Goal: Task Accomplishment & Management: Complete application form

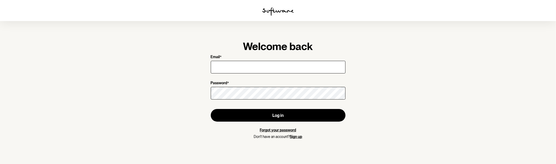
click at [237, 66] on input "Email *" at bounding box center [278, 67] width 135 height 13
type input "[EMAIL_ADDRESS][DOMAIN_NAME]"
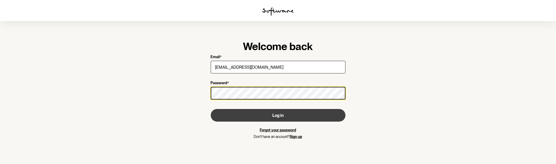
click at [211, 109] on button "Log in" at bounding box center [278, 115] width 135 height 13
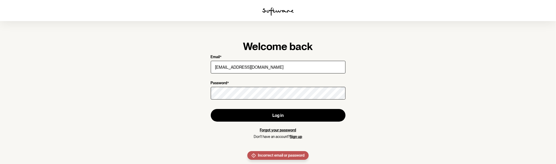
click at [283, 130] on link "Forgot your password" at bounding box center [278, 130] width 36 height 4
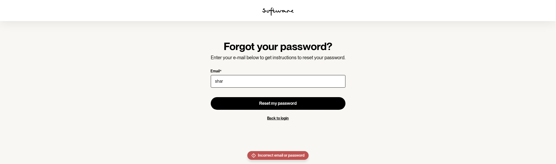
type input "[EMAIL_ADDRESS][DOMAIN_NAME]"
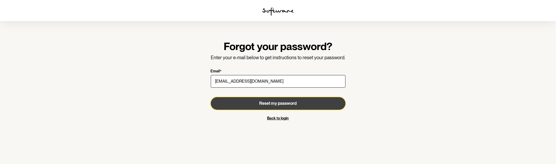
click at [266, 101] on span "Reset my password" at bounding box center [278, 103] width 37 height 5
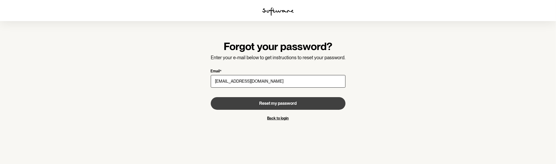
click at [284, 120] on link "Back to login" at bounding box center [278, 118] width 22 height 4
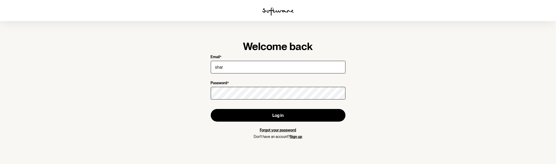
type input "[EMAIL_ADDRESS][DOMAIN_NAME]"
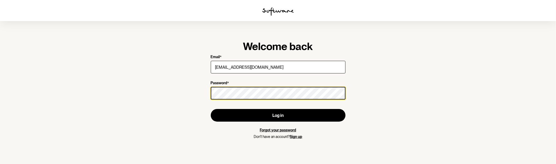
click at [211, 109] on button "Log in" at bounding box center [278, 115] width 135 height 13
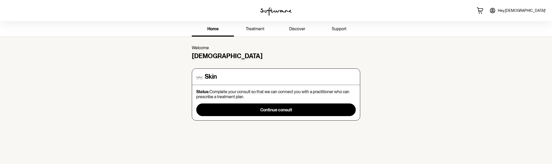
click at [256, 28] on span "treatment" at bounding box center [255, 28] width 19 height 5
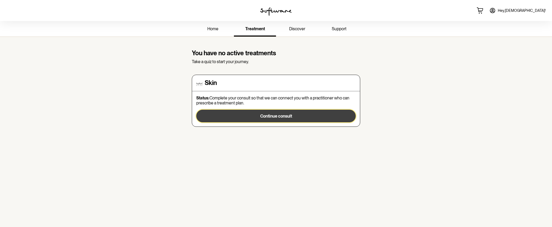
click at [292, 120] on button "Continue consult" at bounding box center [276, 116] width 160 height 13
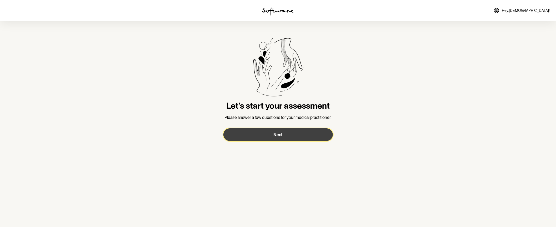
click at [273, 135] on button "Next" at bounding box center [279, 134] width 110 height 13
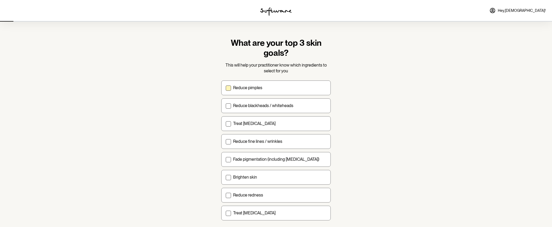
click at [227, 89] on span at bounding box center [228, 88] width 5 height 5
click at [226, 88] on input "Reduce pimples" at bounding box center [226, 88] width 0 height 0
checkbox input "true"
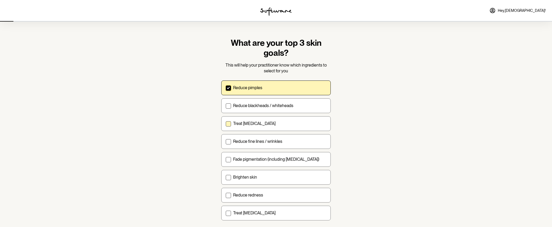
click at [227, 124] on span at bounding box center [228, 123] width 5 height 5
click at [226, 124] on input "Treat [MEDICAL_DATA]" at bounding box center [226, 123] width 0 height 0
checkbox input "true"
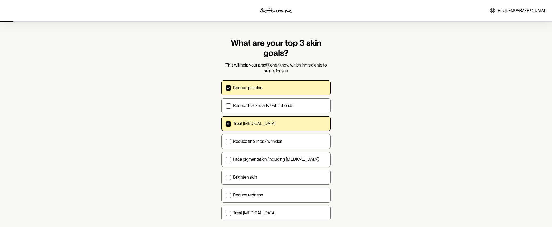
scroll to position [26, 0]
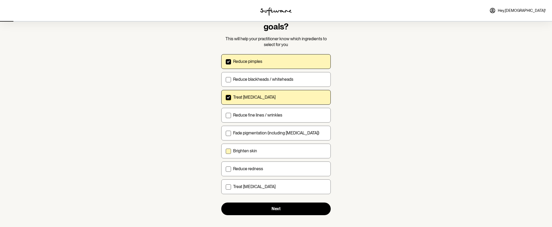
click at [229, 150] on span at bounding box center [228, 151] width 5 height 5
click at [226, 151] on input "Brighten skin" at bounding box center [226, 151] width 0 height 0
checkbox input "true"
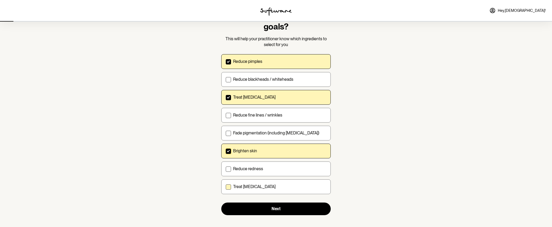
click at [227, 164] on span at bounding box center [228, 187] width 5 height 5
click at [226, 164] on input "Treat [MEDICAL_DATA]" at bounding box center [226, 187] width 0 height 0
checkbox input "true"
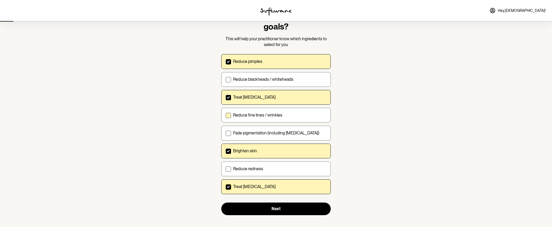
click at [229, 118] on label "Reduce fine lines / wrinkles" at bounding box center [276, 115] width 110 height 15
click at [226, 115] on input "Reduce fine lines / wrinkles" at bounding box center [226, 115] width 0 height 0
checkbox input "true"
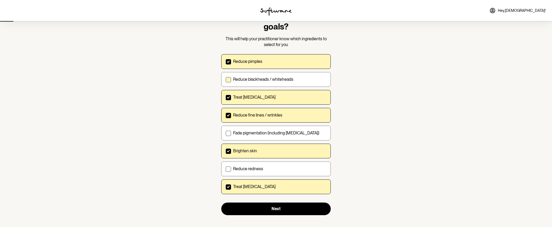
click at [229, 80] on span at bounding box center [228, 79] width 5 height 5
click at [226, 80] on input "Reduce blackheads / whiteheads" at bounding box center [226, 79] width 0 height 0
checkbox input "true"
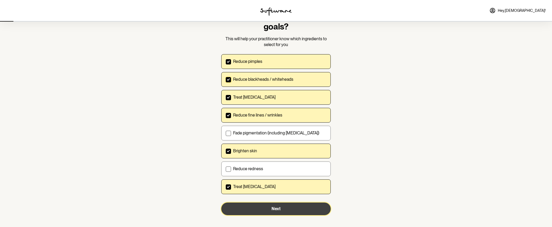
click at [277, 164] on span "Next" at bounding box center [276, 208] width 9 height 5
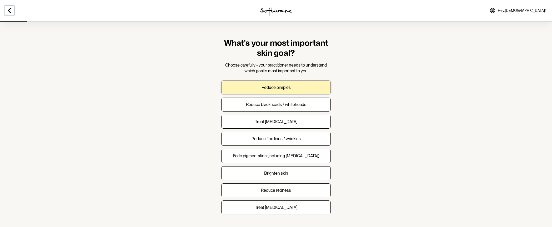
click at [268, 88] on p "Reduce pimples" at bounding box center [276, 87] width 29 height 5
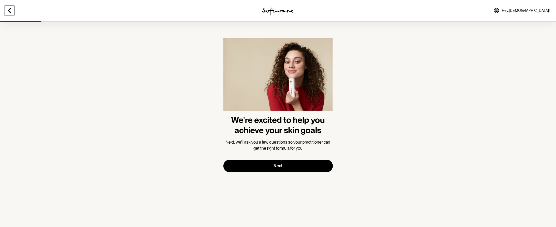
click at [9, 11] on icon at bounding box center [9, 10] width 3 height 5
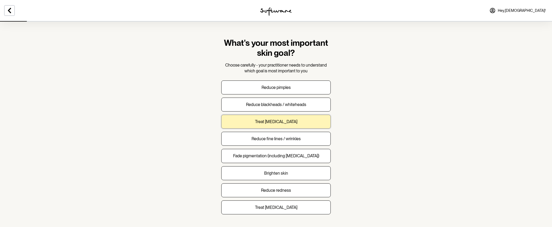
click at [267, 126] on button "Treat [MEDICAL_DATA]" at bounding box center [276, 122] width 110 height 14
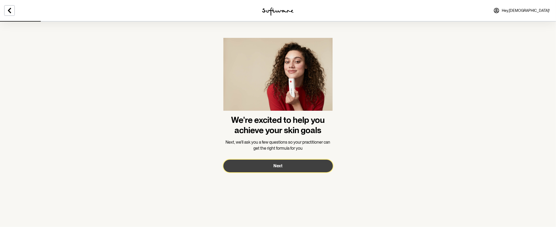
click at [286, 164] on button "Next" at bounding box center [279, 166] width 110 height 13
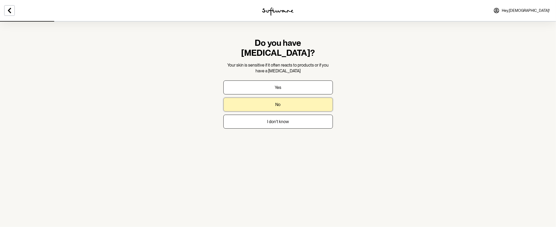
click at [270, 98] on button "No" at bounding box center [279, 105] width 110 height 14
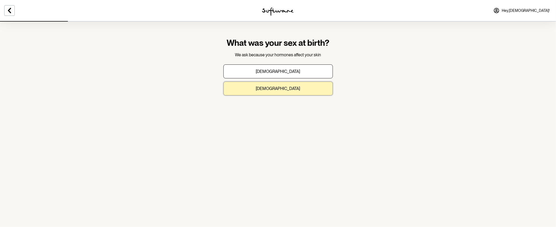
click at [270, 91] on button "[DEMOGRAPHIC_DATA]" at bounding box center [279, 89] width 110 height 14
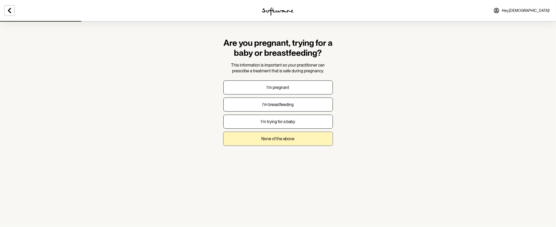
click at [278, 139] on p "None of the above" at bounding box center [278, 138] width 33 height 5
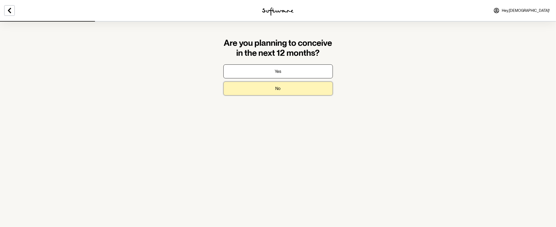
click at [259, 91] on button "No" at bounding box center [279, 89] width 110 height 14
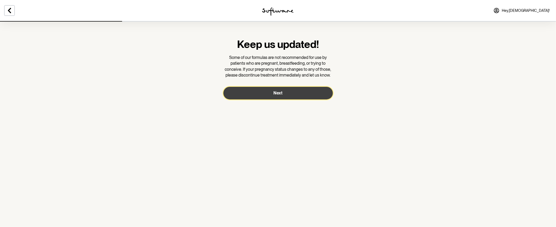
click at [257, 94] on button "Next" at bounding box center [279, 93] width 110 height 13
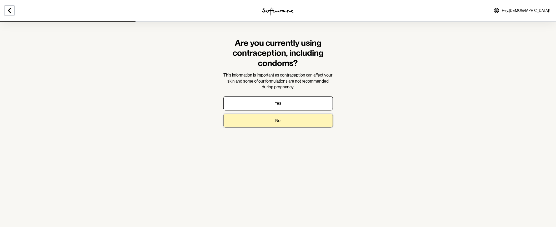
click at [265, 125] on button "No" at bounding box center [279, 121] width 110 height 14
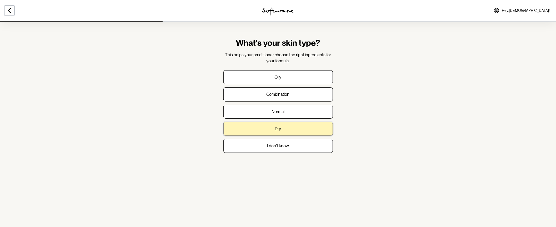
click at [271, 131] on button "Dry" at bounding box center [279, 129] width 110 height 14
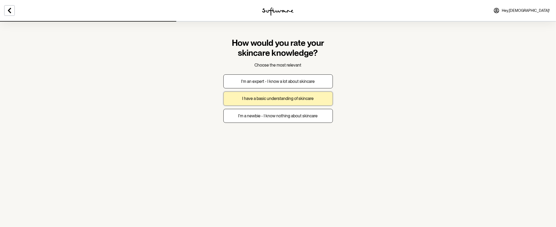
click at [253, 101] on p "I have a basic understanding of skincare" at bounding box center [278, 98] width 72 height 5
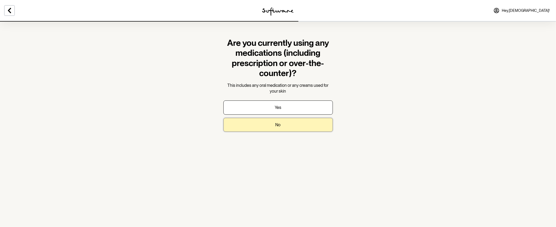
click at [256, 123] on button "No" at bounding box center [279, 125] width 110 height 14
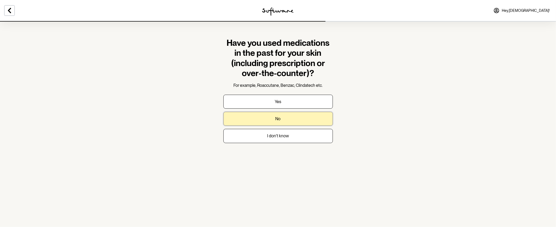
click at [258, 123] on button "No" at bounding box center [279, 119] width 110 height 14
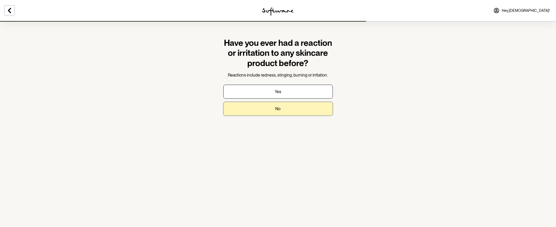
click at [263, 111] on button "No" at bounding box center [279, 109] width 110 height 14
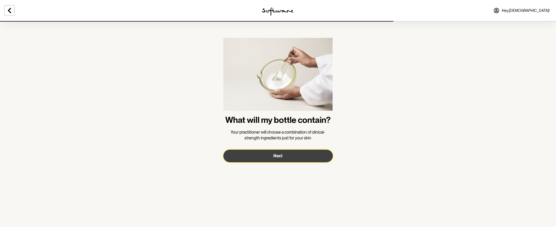
click at [272, 156] on button "Next" at bounding box center [279, 156] width 110 height 13
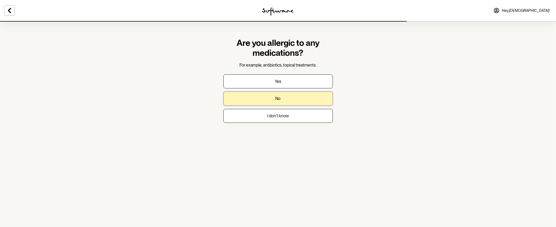
click at [276, 101] on p "No" at bounding box center [278, 98] width 5 height 5
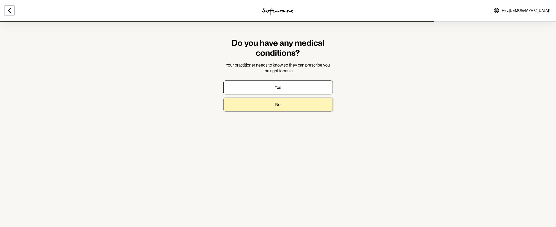
click at [277, 108] on button "No" at bounding box center [279, 105] width 110 height 14
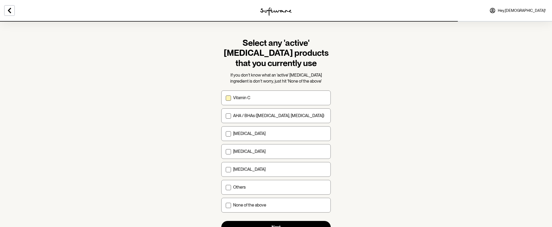
click at [229, 97] on span at bounding box center [228, 98] width 5 height 5
click at [226, 98] on input "Vitamin C" at bounding box center [226, 98] width 0 height 0
checkbox input "true"
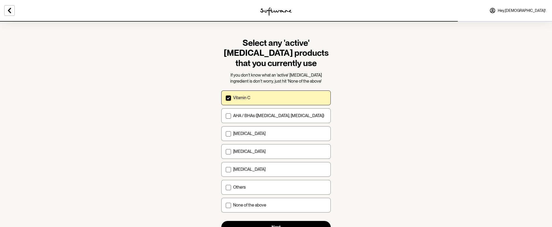
scroll to position [22, 0]
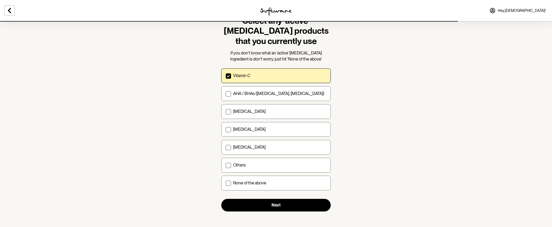
click at [268, 164] on section "Select any 'active' [MEDICAL_DATA] products that you currently use If you don't…" at bounding box center [276, 114] width 118 height 230
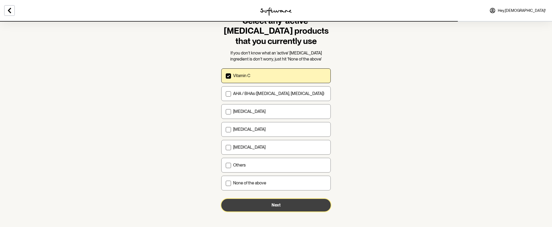
click at [268, 164] on button "Next" at bounding box center [276, 205] width 110 height 13
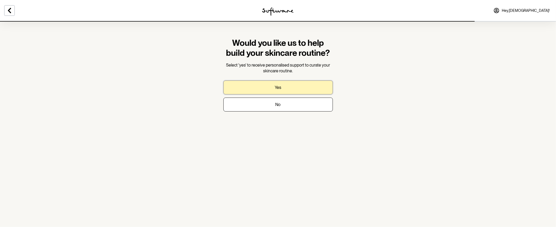
click at [277, 86] on p "Yes" at bounding box center [278, 87] width 7 height 5
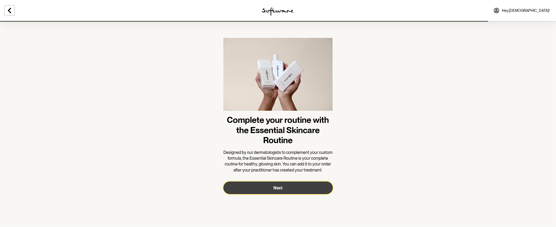
click at [265, 164] on button "Next" at bounding box center [279, 188] width 110 height 13
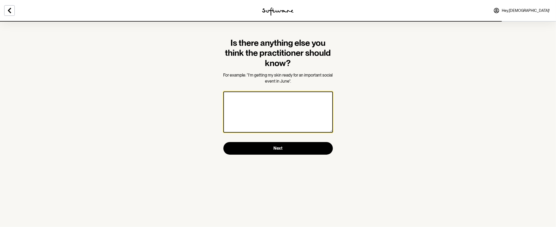
click at [233, 101] on textarea at bounding box center [279, 112] width 110 height 41
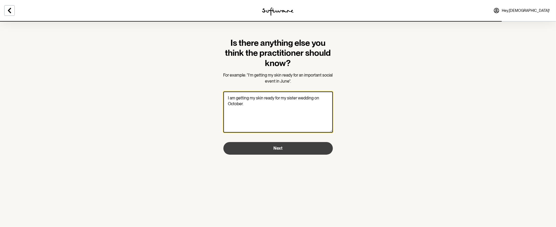
type textarea "I am getting my skin ready for my sister wedding on October."
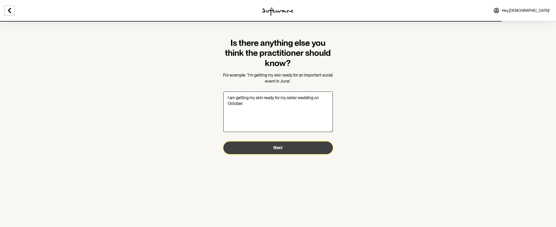
click at [294, 150] on button "Next" at bounding box center [279, 148] width 110 height 13
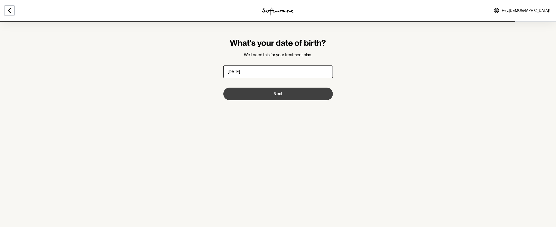
type input "[DATE]"
click at [274, 95] on span "Next" at bounding box center [278, 93] width 9 height 5
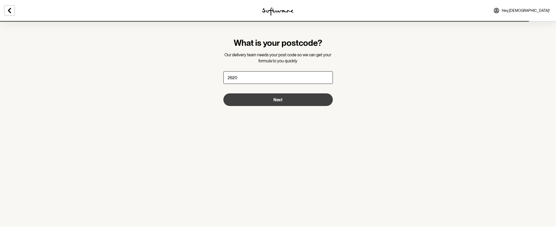
type input "2620"
click at [274, 100] on span "Next" at bounding box center [278, 99] width 9 height 5
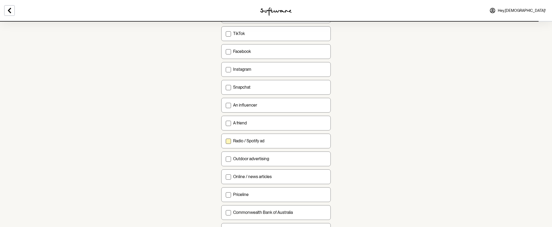
scroll to position [132, 0]
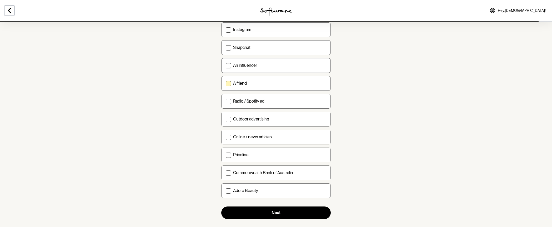
click at [228, 83] on span at bounding box center [228, 83] width 5 height 5
click at [226, 83] on input "A friend" at bounding box center [226, 83] width 0 height 0
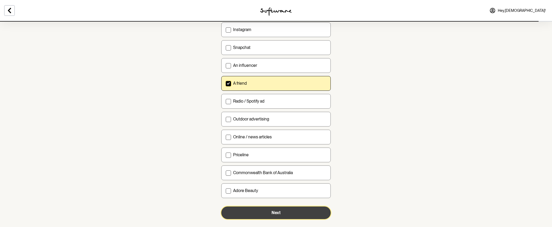
click at [282, 164] on button "Next" at bounding box center [276, 213] width 110 height 13
click at [314, 164] on button "Next" at bounding box center [276, 213] width 110 height 13
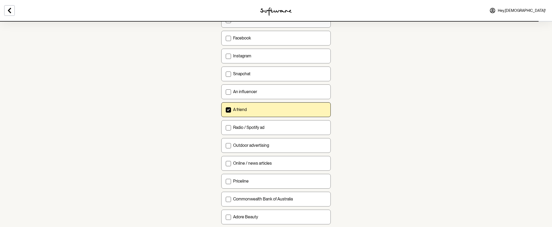
scroll to position [138, 0]
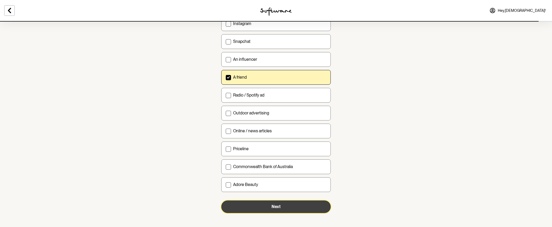
click at [290, 164] on button "Next" at bounding box center [276, 207] width 110 height 13
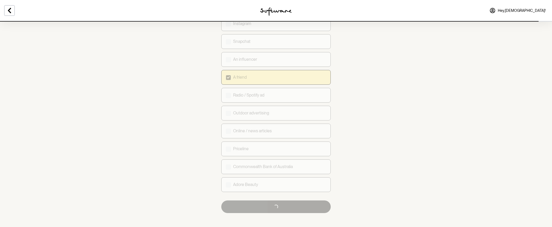
checkbox input "true"
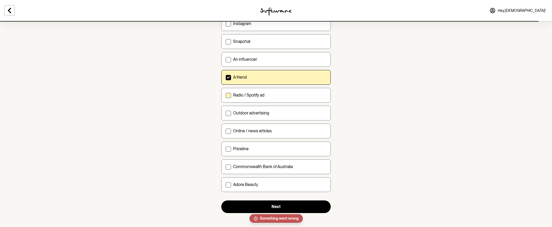
click at [227, 94] on span at bounding box center [228, 95] width 5 height 5
click at [226, 95] on input "Radio / Spotify ad" at bounding box center [226, 95] width 0 height 0
checkbox input "true"
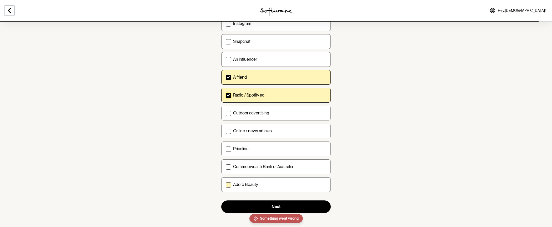
drag, startPoint x: 227, startPoint y: 111, endPoint x: 251, endPoint y: 186, distance: 78.3
click at [227, 112] on span at bounding box center [228, 113] width 5 height 5
click at [226, 113] on input "Outdoor advertising" at bounding box center [226, 113] width 0 height 0
checkbox input "true"
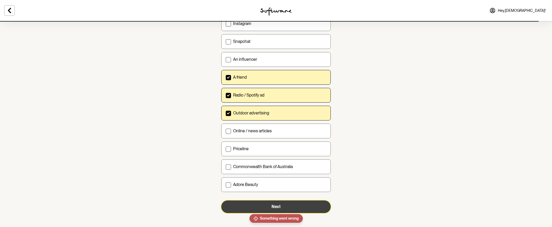
click at [249, 164] on button "Next" at bounding box center [276, 207] width 110 height 13
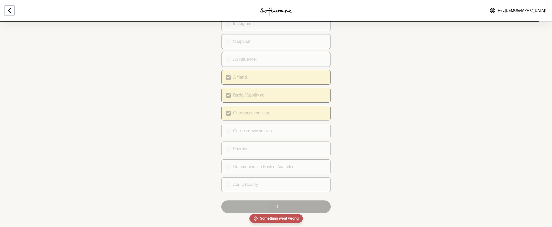
checkbox input "false"
checkbox input "true"
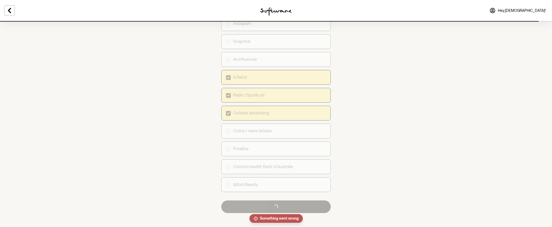
checkbox input "true"
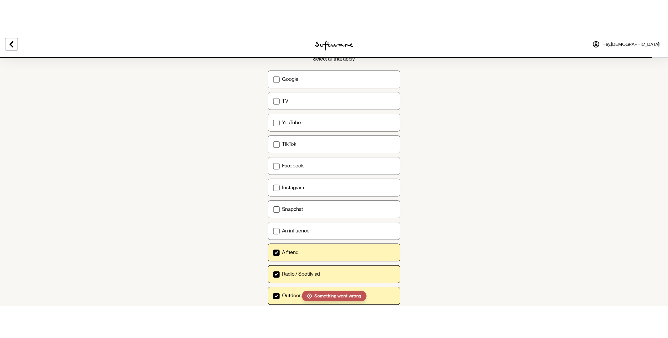
scroll to position [0, 0]
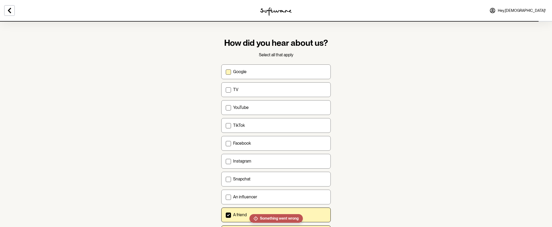
click at [229, 70] on span at bounding box center [228, 72] width 5 height 5
click at [226, 72] on input "Google" at bounding box center [226, 72] width 0 height 0
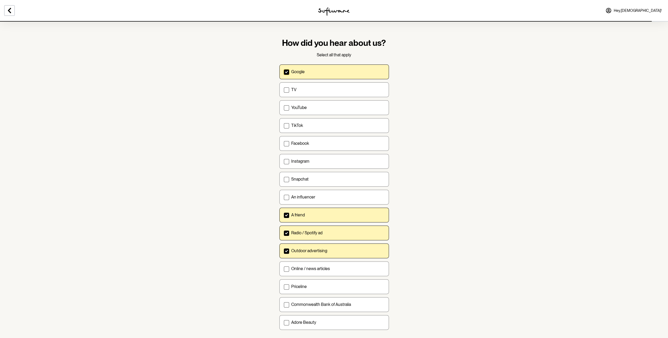
scroll to position [27, 0]
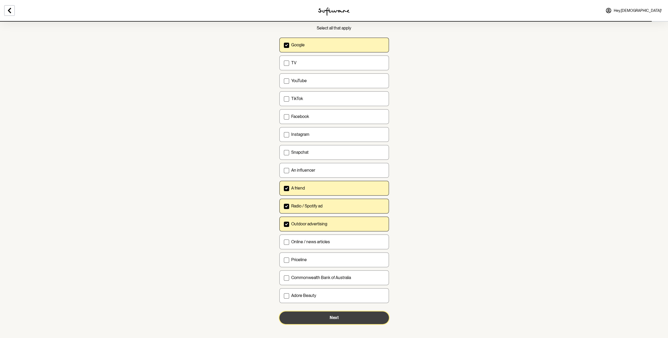
click at [339, 164] on button "Next" at bounding box center [334, 317] width 110 height 13
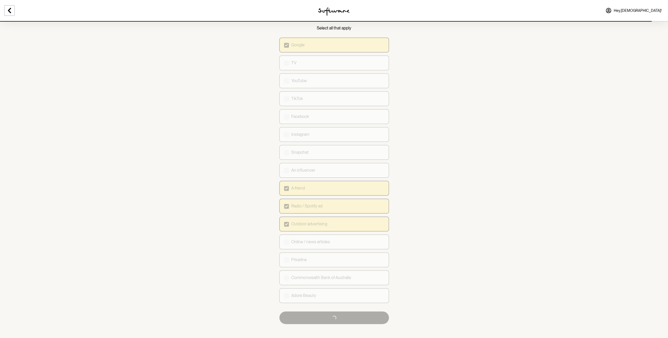
checkbox input "false"
checkbox input "true"
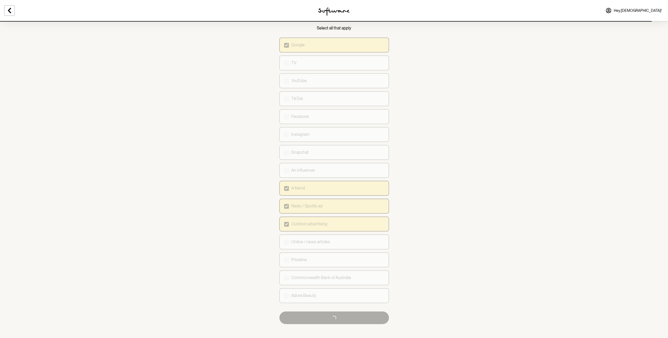
checkbox input "true"
